Goal: Task Accomplishment & Management: Manage account settings

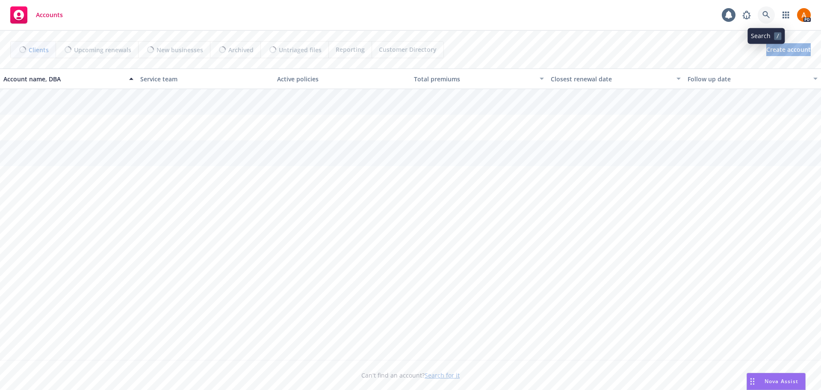
click at [762, 14] on link at bounding box center [766, 14] width 17 height 17
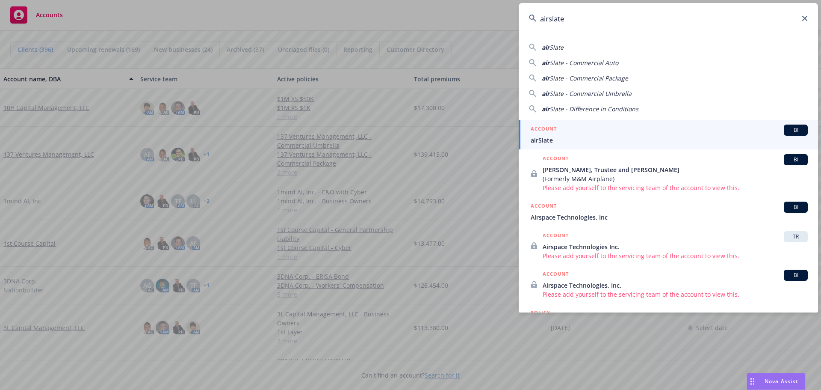
type input "airslate"
click at [557, 147] on link "ACCOUNT BI airSlate" at bounding box center [668, 135] width 299 height 30
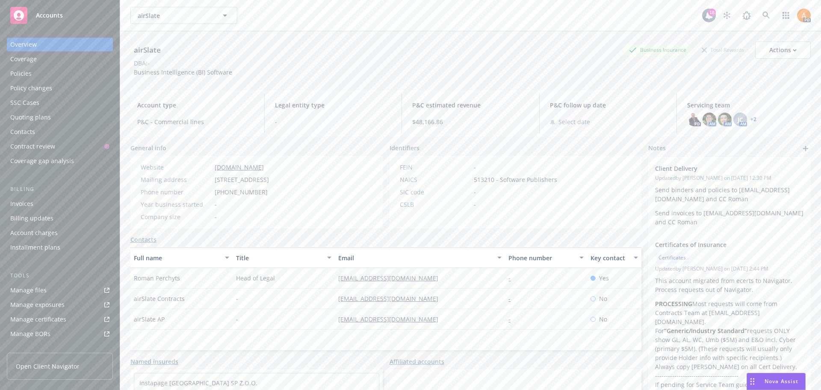
click at [26, 74] on div "Policies" at bounding box center [20, 74] width 21 height 14
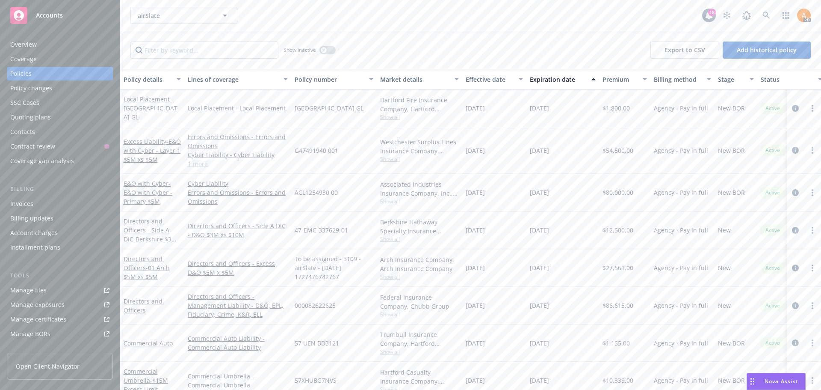
click at [25, 44] on div "Overview" at bounding box center [23, 45] width 27 height 14
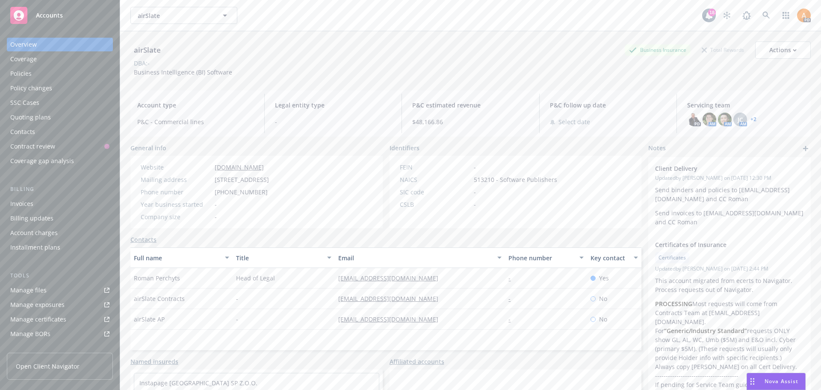
click at [751, 118] on link "+ 2" at bounding box center [754, 119] width 6 height 5
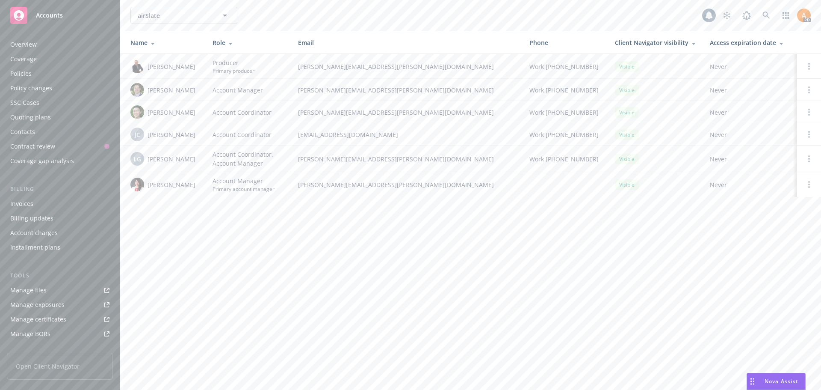
scroll to position [153, 0]
click at [172, 18] on span "airSlate" at bounding box center [175, 15] width 74 height 9
type input "carenosti"
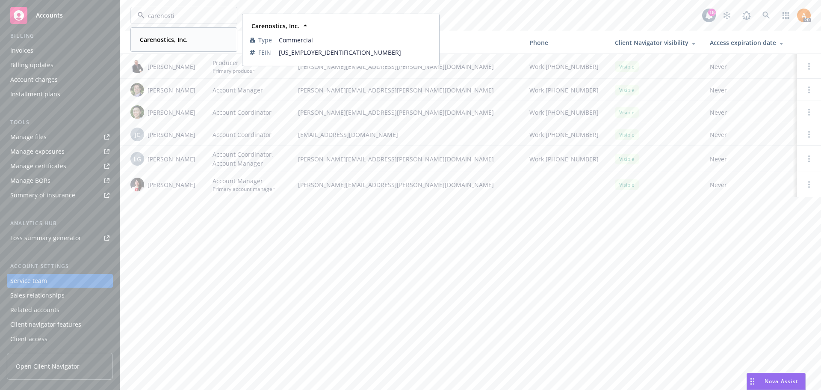
click at [169, 41] on strong "Carenostics, Inc." at bounding box center [164, 40] width 48 height 8
